Goal: Information Seeking & Learning: Learn about a topic

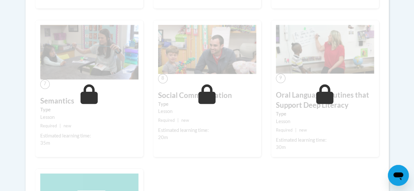
scroll to position [423, 0]
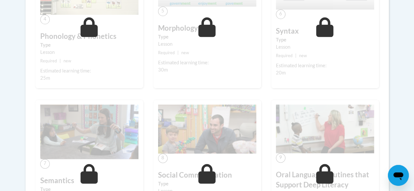
click at [0, 75] on body "This site uses cookies to help improve your learning experience. By continuing …" at bounding box center [207, 85] width 414 height 1016
